Goal: Check status: Check status

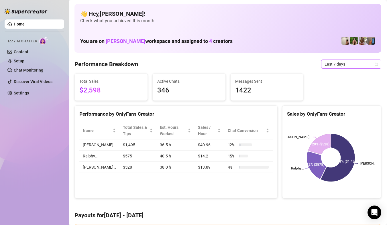
click at [357, 61] on span "Last 7 days" at bounding box center [350, 64] width 53 height 9
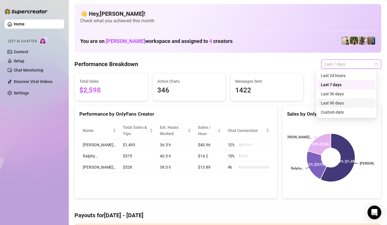
click at [345, 105] on div "Last 90 days" at bounding box center [346, 103] width 51 height 6
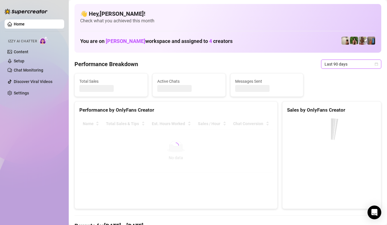
click at [345, 110] on div "Sales by OnlyFans Creator" at bounding box center [331, 110] width 89 height 8
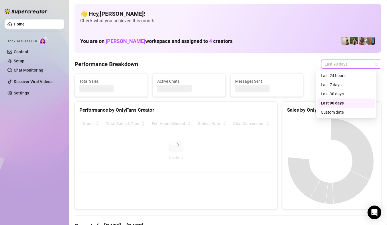
click at [350, 68] on span "Last 90 days" at bounding box center [350, 64] width 53 height 9
click at [343, 113] on div "Custom date" at bounding box center [346, 112] width 51 height 6
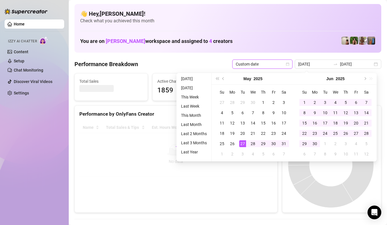
click at [368, 81] on div "[DATE]" at bounding box center [335, 79] width 82 height 12
click at [364, 80] on button "Next month (PageDown)" at bounding box center [364, 78] width 6 height 11
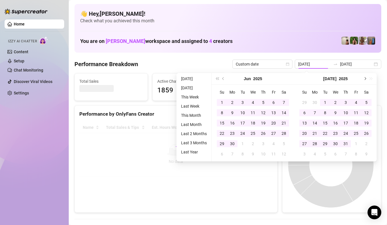
click at [364, 80] on button "Next month (PageDown)" at bounding box center [364, 78] width 6 height 11
click at [364, 80] on div "[DATE]" at bounding box center [335, 79] width 82 height 12
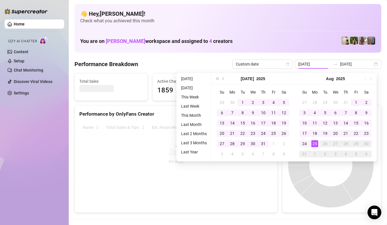
type input "[DATE]"
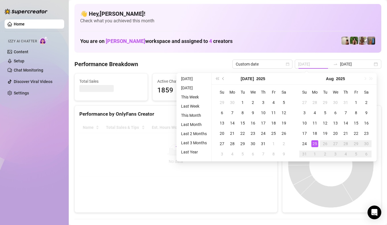
click at [316, 143] on div "25" at bounding box center [314, 143] width 7 height 7
click at [316, 143] on canvas at bounding box center [331, 165] width 88 height 86
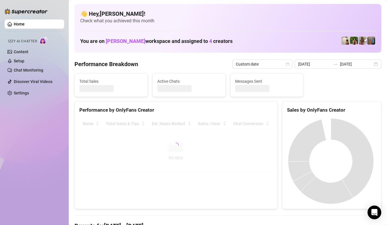
type input "[DATE]"
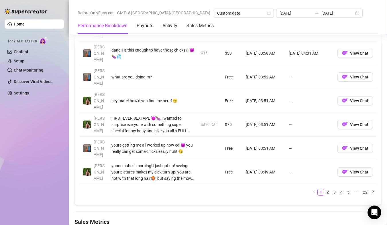
scroll to position [801, 0]
